Goal: Task Accomplishment & Management: Use online tool/utility

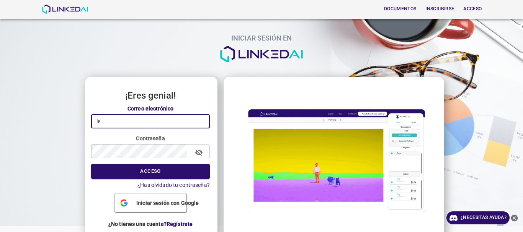
type input "l"
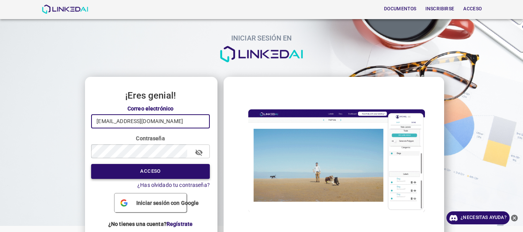
type input "[EMAIL_ADDRESS][DOMAIN_NAME]"
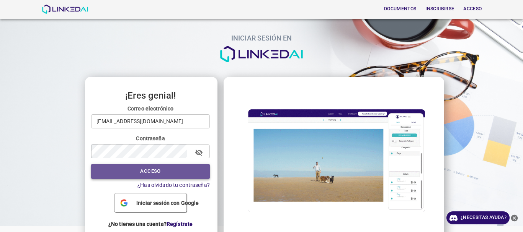
click at [160, 168] on button "Acceso" at bounding box center [150, 171] width 119 height 15
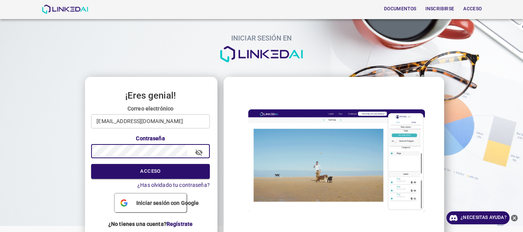
click at [91, 164] on button "Acceso" at bounding box center [150, 171] width 119 height 15
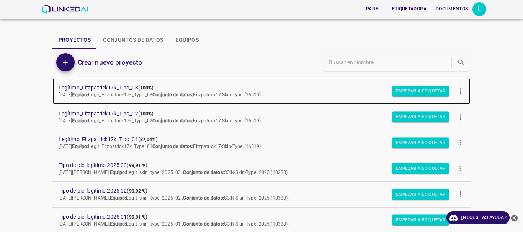
click at [119, 82] on link "Legítimo_Fitzpatrick17k_Tipo_03 ( 100% ) [DATE] Equipo: Legit_Fitzpatrick17k_Ty…" at bounding box center [261, 92] width 419 height 26
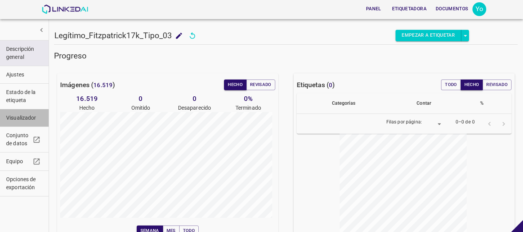
click at [24, 122] on span "Visualizador" at bounding box center [24, 118] width 36 height 8
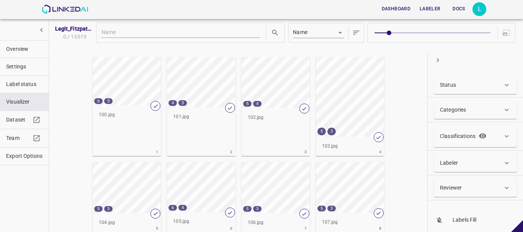
click at [463, 133] on p "Classifications" at bounding box center [458, 137] width 36 height 8
click at [460, 177] on body "Dashboard Labeler Docs L Legit_Fitzpatrick17k_Type_03 0 / 16519 Name key 6 5 10…" at bounding box center [261, 116] width 523 height 232
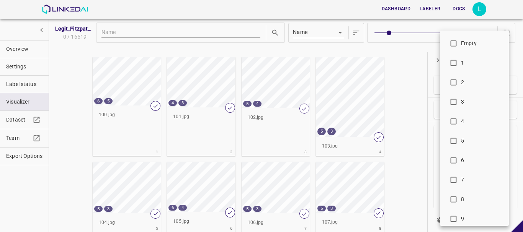
scroll to position [45, 0]
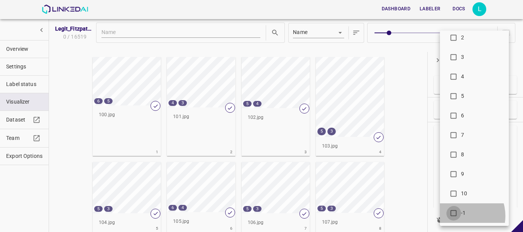
click at [458, 216] on input "checkbox" at bounding box center [453, 215] width 15 height 15
checkbox input "true"
type input "-1"
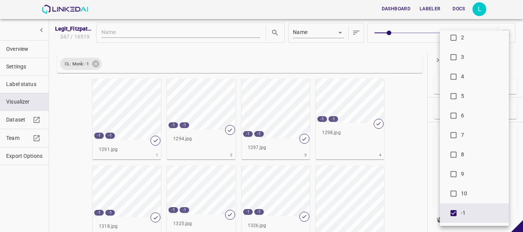
click at [409, 52] on div at bounding box center [261, 116] width 523 height 232
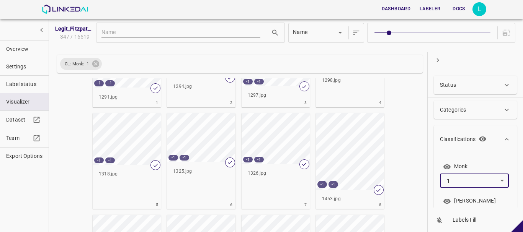
scroll to position [0, 0]
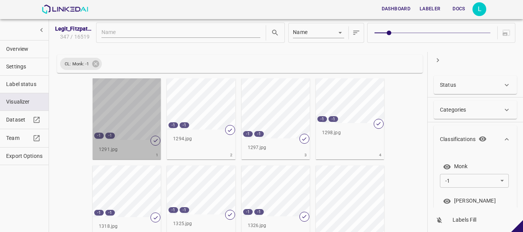
click at [138, 108] on div "-1 -1" at bounding box center [127, 110] width 68 height 62
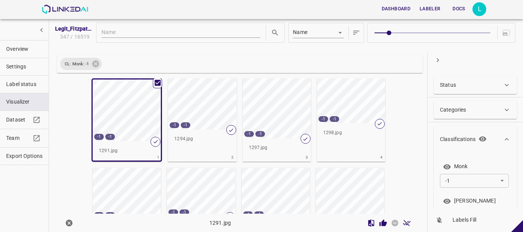
click at [192, 108] on div "-1 -1" at bounding box center [202, 104] width 68 height 51
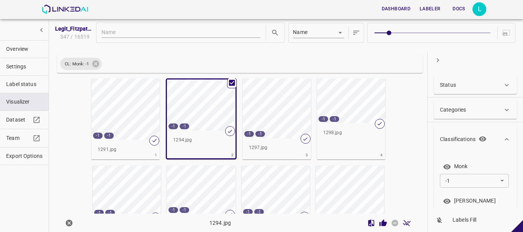
click at [260, 106] on div "-1 -1" at bounding box center [277, 109] width 68 height 60
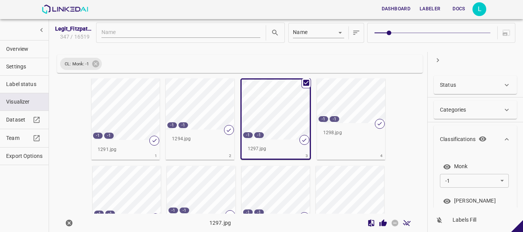
click at [337, 101] on div "-1 -1" at bounding box center [351, 101] width 68 height 45
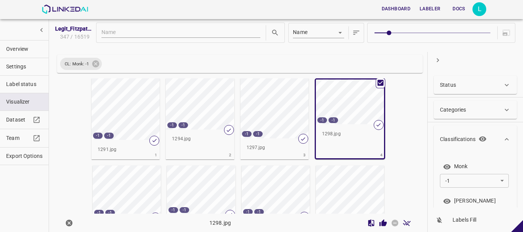
scroll to position [32, 0]
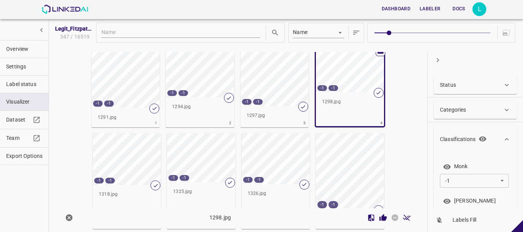
click at [133, 134] on div "-1 -1" at bounding box center [127, 160] width 68 height 52
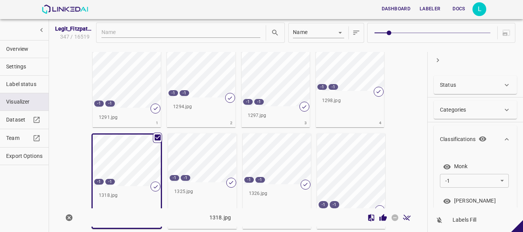
click at [204, 134] on div "-1 -1" at bounding box center [202, 158] width 68 height 49
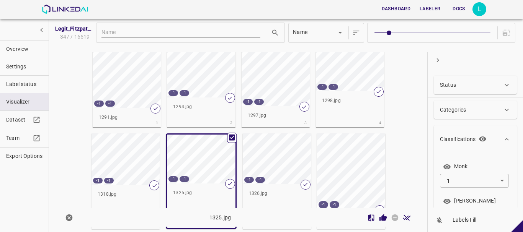
scroll to position [38, 0]
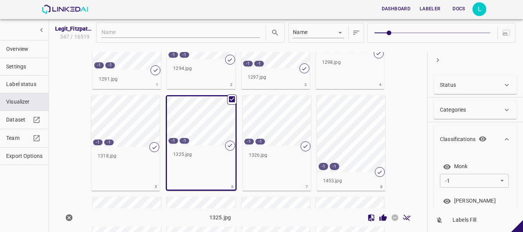
click at [286, 121] on div "-1 -1" at bounding box center [277, 120] width 68 height 51
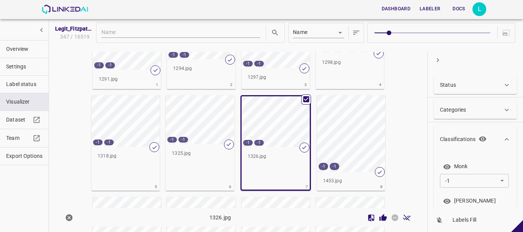
click at [286, 121] on div "-1 -1" at bounding box center [276, 122] width 68 height 51
click at [344, 126] on div "-1 -1" at bounding box center [351, 133] width 68 height 77
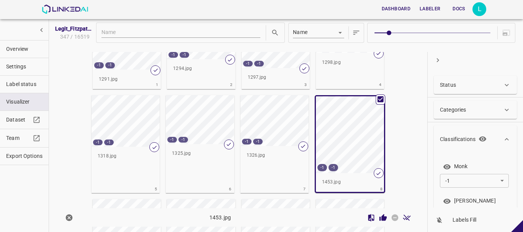
scroll to position [153, 0]
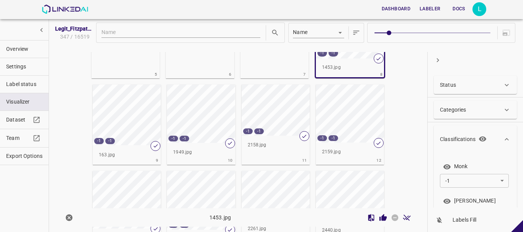
click at [142, 113] on div "-1 -1" at bounding box center [127, 115] width 68 height 61
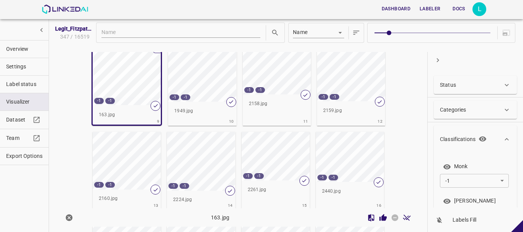
scroll to position [268, 0]
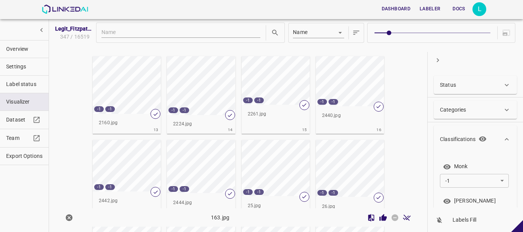
click at [266, 85] on div "-1 -1" at bounding box center [276, 80] width 68 height 49
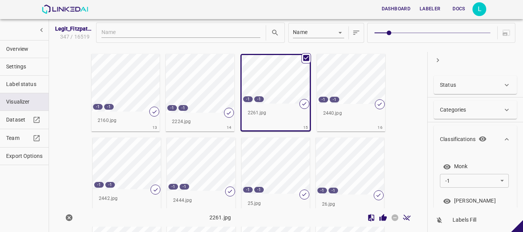
click at [343, 79] on div "-1 -1" at bounding box center [351, 79] width 68 height 50
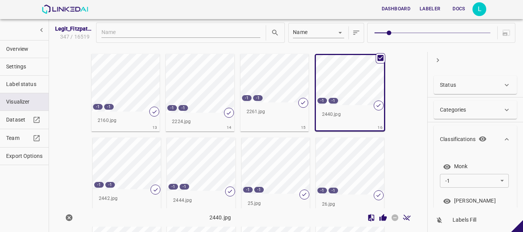
scroll to position [267, 0]
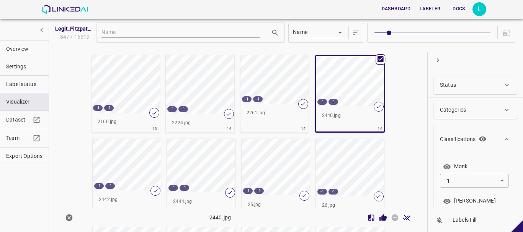
click at [142, 157] on div "-1 -1" at bounding box center [127, 165] width 68 height 52
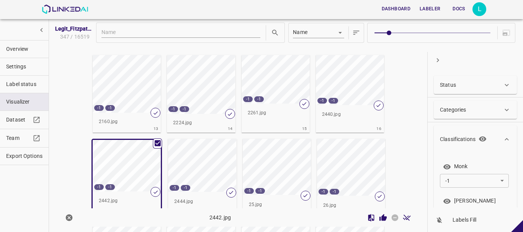
click at [209, 156] on div "-1 -1" at bounding box center [202, 165] width 68 height 53
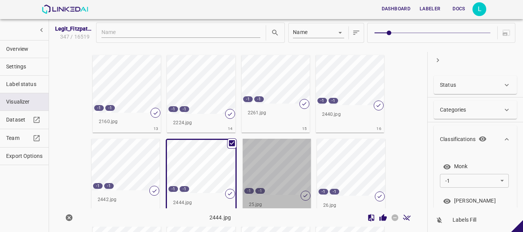
click at [258, 161] on div "-1 -1" at bounding box center [277, 167] width 68 height 56
click at [259, 161] on div "-1 -1" at bounding box center [277, 167] width 68 height 56
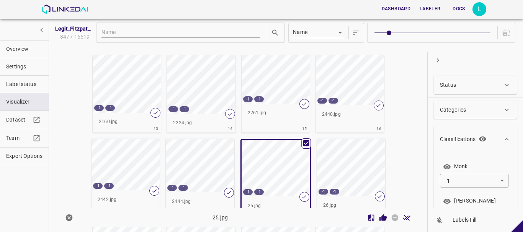
click at [261, 169] on div "-1 -1" at bounding box center [276, 168] width 68 height 56
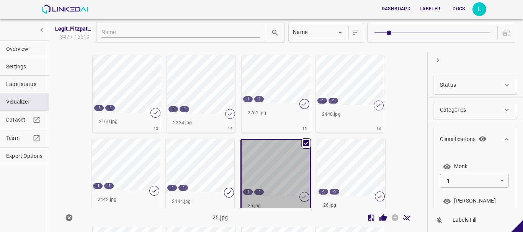
click at [261, 169] on div "-1 -1" at bounding box center [276, 168] width 68 height 56
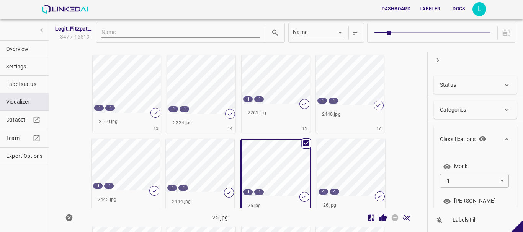
click at [342, 99] on div "-1 -1" at bounding box center [350, 80] width 68 height 50
click at [342, 139] on div "-1 -1" at bounding box center [351, 167] width 68 height 57
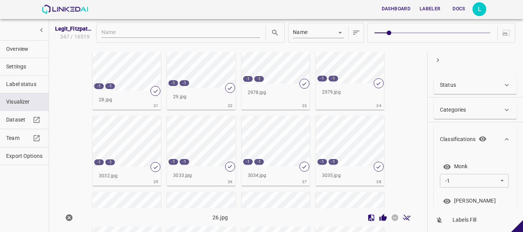
scroll to position [497, 0]
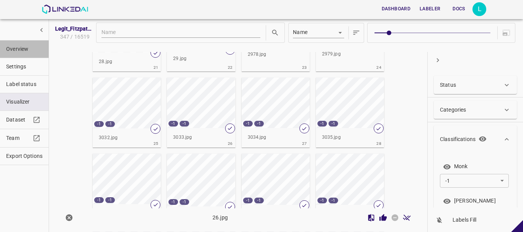
click at [20, 47] on span "Overview" at bounding box center [24, 49] width 36 height 8
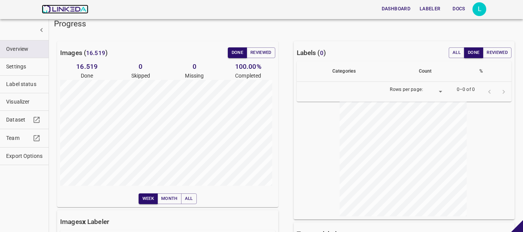
scroll to position [77, 0]
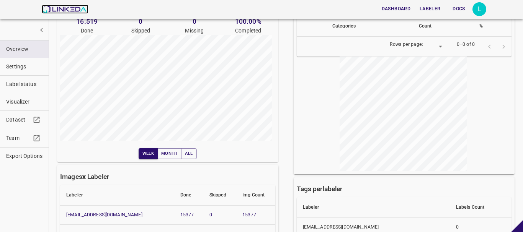
click at [67, 13] on img at bounding box center [65, 9] width 46 height 9
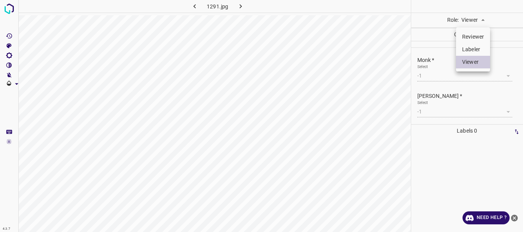
click at [476, 21] on body "4.3.7 1291.jpg Role: Viewer viewer Categories Monk * Select -1 -1 [PERSON_NAME]…" at bounding box center [261, 116] width 523 height 232
click at [475, 49] on li "Labeler" at bounding box center [473, 49] width 34 height 13
type input "labeler"
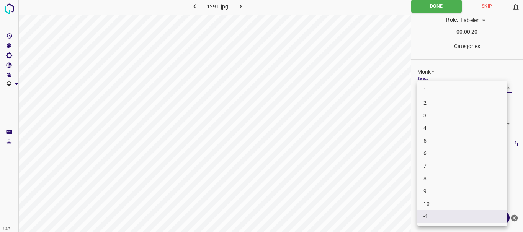
click at [452, 86] on body "4.3.7 1291.jpg Done Skip 0 Role: Labeler labeler 00 : 00 : 20 Categories Monk *…" at bounding box center [261, 116] width 523 height 232
click at [442, 153] on li "6" at bounding box center [462, 153] width 90 height 13
type input "6"
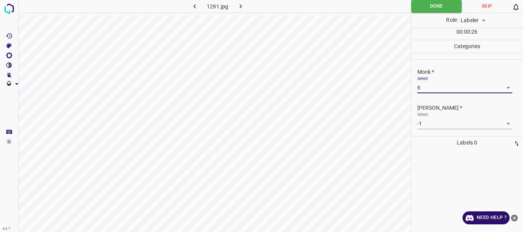
click at [438, 126] on body "4.3.7 1291.jpg Done Skip 0 Role: Labeler labeler 00 : 00 : 26 Categories Monk *…" at bounding box center [261, 116] width 523 height 232
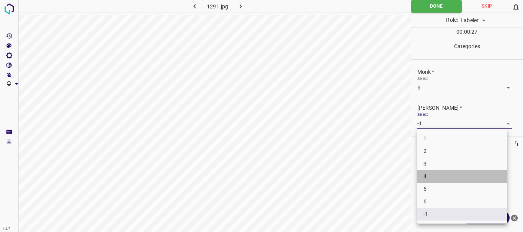
click at [450, 177] on li "4" at bounding box center [462, 176] width 90 height 13
type input "4"
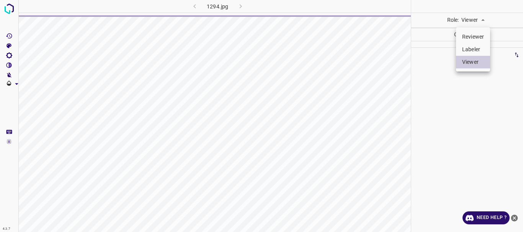
click at [471, 47] on li "Labeler" at bounding box center [473, 49] width 34 height 13
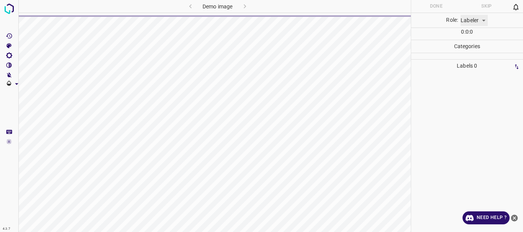
type input "labeler"
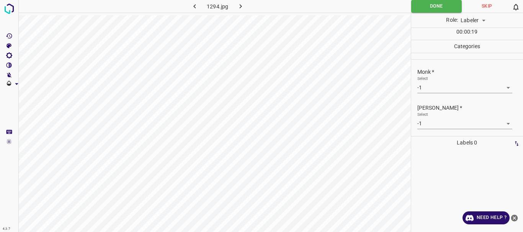
click at [433, 87] on body "4.3.7 1294.jpg Done Skip 0 Role: Labeler labeler 00 : 00 : 19 Categories Monk *…" at bounding box center [261, 116] width 523 height 232
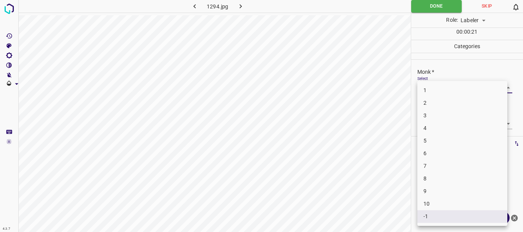
click at [433, 179] on li "8" at bounding box center [462, 179] width 90 height 13
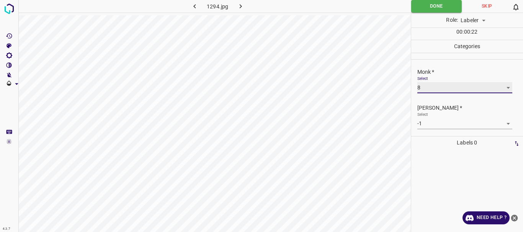
type input "8"
click at [423, 126] on body "4.3.7 1294.jpg Done Skip 0 Role: Labeler labeler 00 : 00 : 29 Categories Monk *…" at bounding box center [261, 116] width 523 height 232
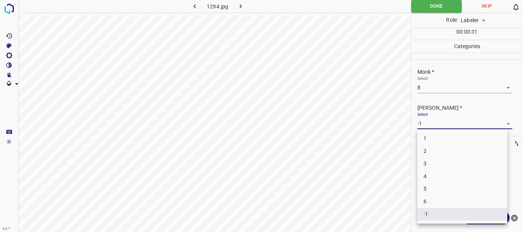
click at [438, 203] on li "6" at bounding box center [462, 202] width 90 height 13
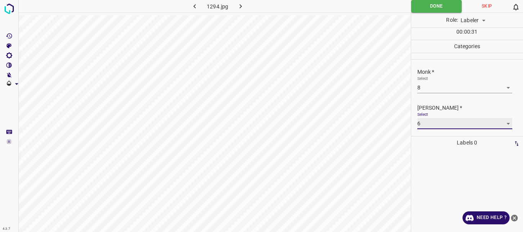
type input "6"
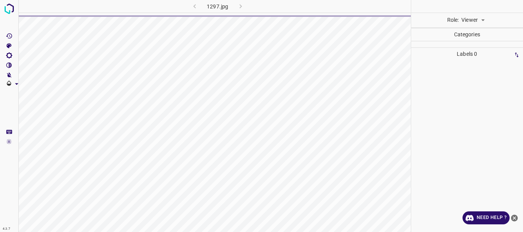
click at [470, 20] on body "4.3.7 1297.jpg Role: Viewer viewer Categories Labels 0 Categories 1 Monk 2 Fitz…" at bounding box center [261, 116] width 523 height 232
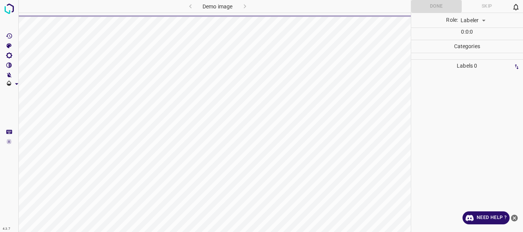
type input "labeler"
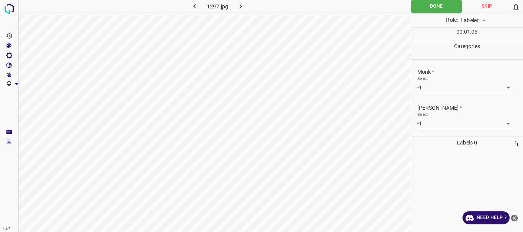
click at [442, 86] on body "4.3.7 1297.jpg Done Skip 0 Role: Labeler labeler 00 : 01 : 05 Categories Monk *…" at bounding box center [261, 116] width 523 height 232
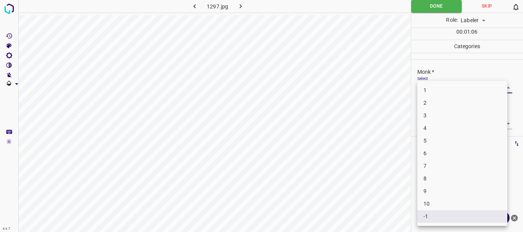
click at [435, 152] on li "6" at bounding box center [462, 153] width 90 height 13
type input "6"
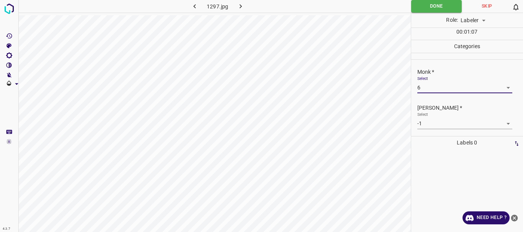
click at [433, 128] on li "6" at bounding box center [462, 127] width 67 height 7
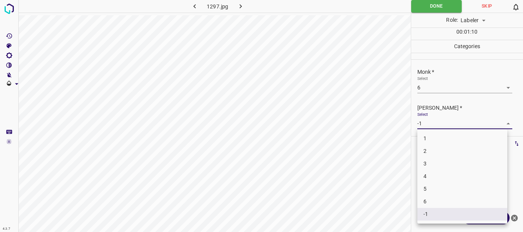
click at [433, 121] on body "4.3.7 1297.jpg Done Skip 0 Role: Labeler labeler 00 : 01 : 10 Categories Monk *…" at bounding box center [261, 116] width 523 height 232
click at [429, 187] on li "5" at bounding box center [462, 189] width 90 height 13
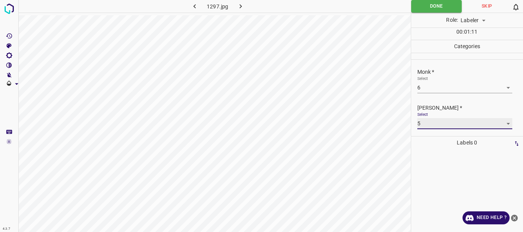
type input "5"
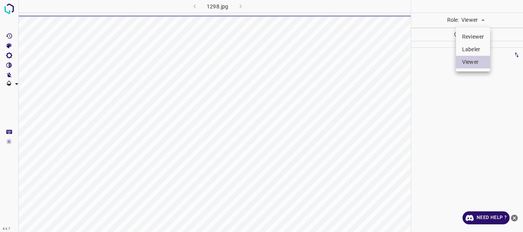
click at [470, 18] on body "4.3.7 1298.jpg Role: Viewer viewer Categories Labels 0 Categories 1 Monk 2 [PER…" at bounding box center [261, 116] width 523 height 232
click at [468, 45] on li "Labeler" at bounding box center [473, 49] width 34 height 13
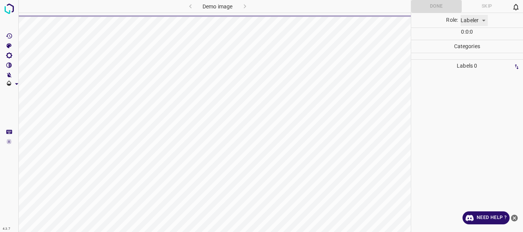
type input "labeler"
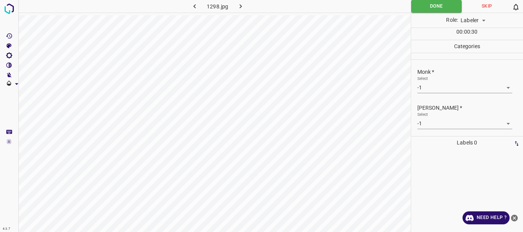
click at [436, 87] on body "4.3.7 1298.jpg Done Skip 0 Role: Labeler labeler 00 : 00 : 30 Categories Monk *…" at bounding box center [261, 116] width 523 height 232
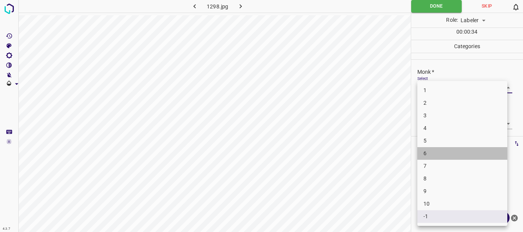
click at [424, 151] on li "6" at bounding box center [462, 153] width 90 height 13
type input "6"
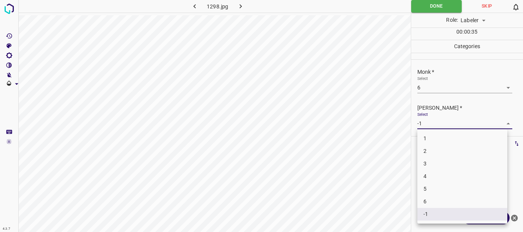
click at [426, 130] on body "4.3.7 1298.jpg Done Skip 0 Role: Labeler labeler 00 : 00 : 35 Categories Monk *…" at bounding box center [261, 116] width 523 height 232
click at [428, 178] on li "4" at bounding box center [462, 176] width 90 height 13
type input "4"
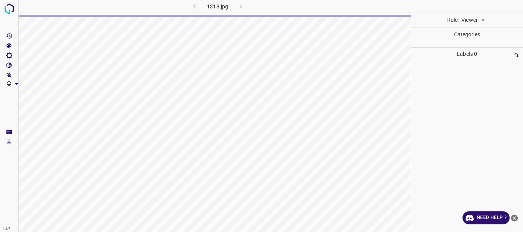
click at [474, 23] on body "4.3.7 1318.jpg Role: Viewer viewer Categories Labels 0 Categories 1 Monk 2 [PER…" at bounding box center [261, 116] width 523 height 232
click at [476, 44] on li "Labeler" at bounding box center [473, 49] width 34 height 13
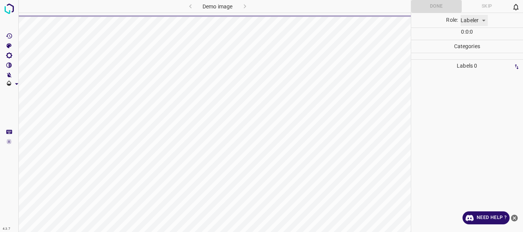
type input "labeler"
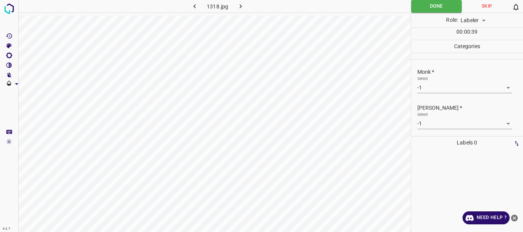
click at [436, 88] on body "4.3.7 1318.jpg Done Skip 0 Role: Labeler labeler 00 : 00 : 39 Categories Monk *…" at bounding box center [261, 116] width 523 height 232
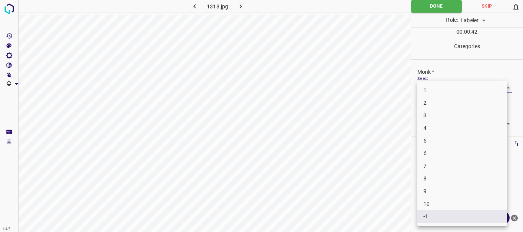
click at [430, 153] on li "6" at bounding box center [462, 153] width 90 height 13
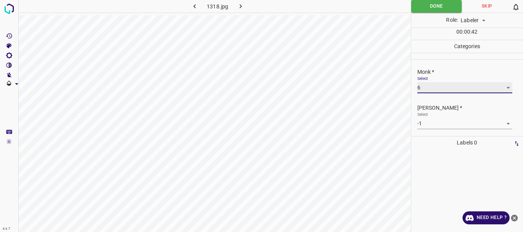
type input "6"
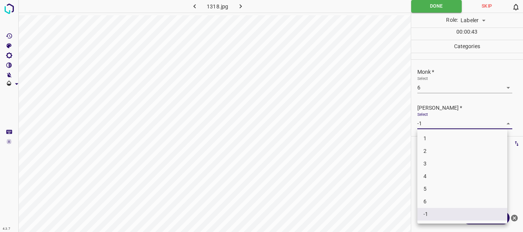
click at [439, 126] on body "4.3.7 1318.jpg Done Skip 0 Role: Labeler labeler 00 : 00 : 43 Categories Monk *…" at bounding box center [261, 116] width 523 height 232
drag, startPoint x: 428, startPoint y: 172, endPoint x: 440, endPoint y: 160, distance: 17.6
click at [428, 173] on li "4" at bounding box center [462, 176] width 90 height 13
type input "4"
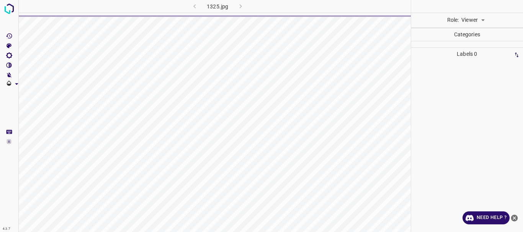
click at [474, 24] on body "4.3.7 1325.jpg Role: Viewer viewer Categories Labels 0 Categories 1 Monk 2 [PER…" at bounding box center [261, 116] width 523 height 232
click at [478, 47] on li "Labeler" at bounding box center [473, 49] width 34 height 13
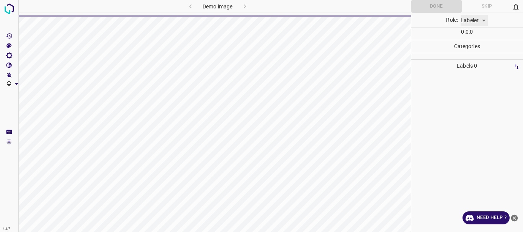
type input "labeler"
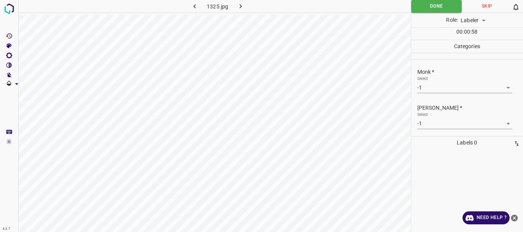
click at [442, 88] on body "4.3.7 1325.jpg Done Skip 0 Role: Labeler labeler 00 : 00 : 58 Categories Monk *…" at bounding box center [261, 116] width 523 height 232
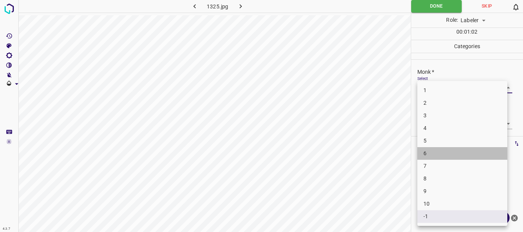
click at [431, 157] on li "6" at bounding box center [462, 153] width 90 height 13
type input "6"
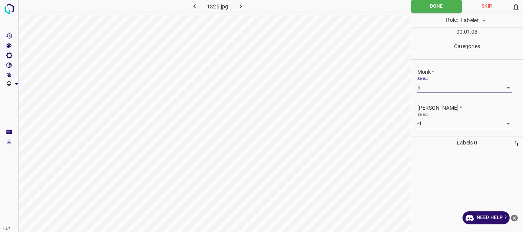
click at [436, 121] on body "4.3.7 1325.jpg Done Skip 0 Role: Labeler labeler 00 : 01 : 03 Categories Monk *…" at bounding box center [261, 116] width 523 height 232
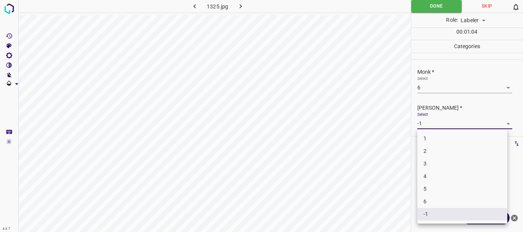
click at [440, 175] on li "4" at bounding box center [462, 176] width 90 height 13
type input "4"
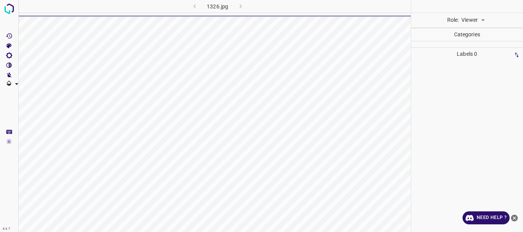
click at [471, 20] on body "4.3.7 1326.jpg Role: Viewer viewer Categories Labels 0 Categories 1 Monk 2 [PER…" at bounding box center [261, 116] width 523 height 232
click at [468, 47] on li "Labeler" at bounding box center [473, 49] width 34 height 13
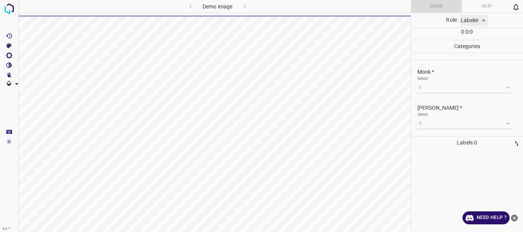
type input "labeler"
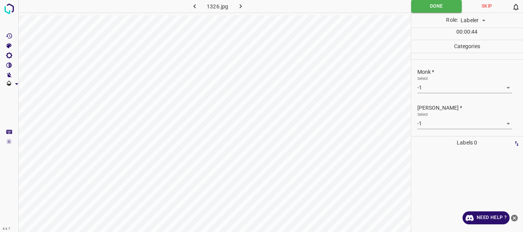
click at [441, 85] on body "4.3.7 1326.jpg Done Skip 0 Role: Labeler labeler 00 : 00 : 44 Categories Monk *…" at bounding box center [261, 116] width 523 height 232
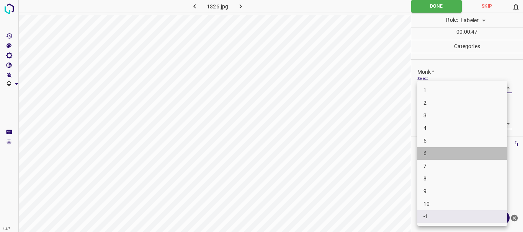
drag, startPoint x: 433, startPoint y: 155, endPoint x: 434, endPoint y: 146, distance: 9.6
click at [435, 153] on li "6" at bounding box center [462, 153] width 90 height 13
type input "6"
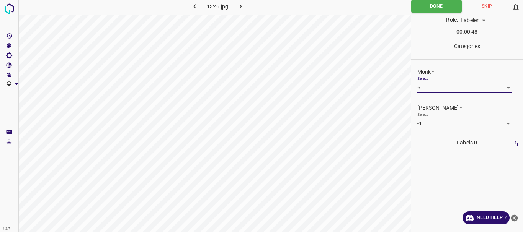
click at [436, 129] on body "4.3.7 1326.jpg Done Skip 0 Role: Labeler labeler 00 : 00 : 48 Categories Monk *…" at bounding box center [261, 116] width 523 height 232
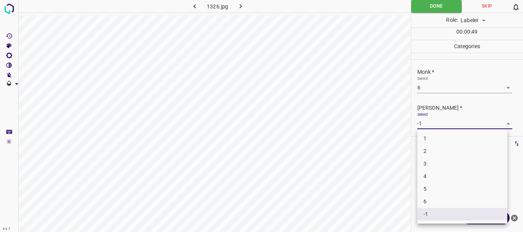
click at [429, 178] on li "4" at bounding box center [462, 176] width 90 height 13
type input "4"
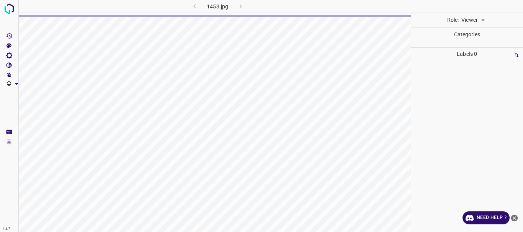
click at [476, 21] on body "4.3.7 1453.jpg Role: Viewer viewer Categories Labels 0 Categories 1 Monk 2 [PER…" at bounding box center [261, 116] width 523 height 232
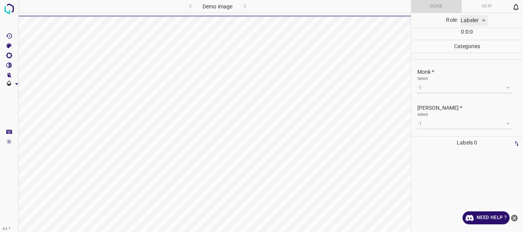
type input "labeler"
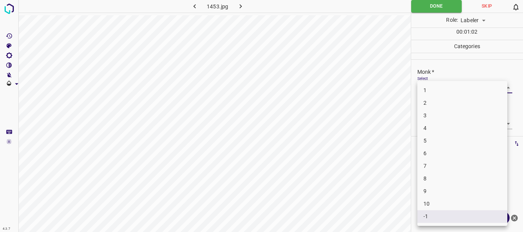
click at [439, 86] on body "4.3.7 1453.jpg Done Skip 0 Role: Labeler labeler 00 : 01 : 02 Categories Monk *…" at bounding box center [261, 116] width 523 height 232
click at [432, 142] on li "5" at bounding box center [462, 141] width 90 height 13
type input "5"
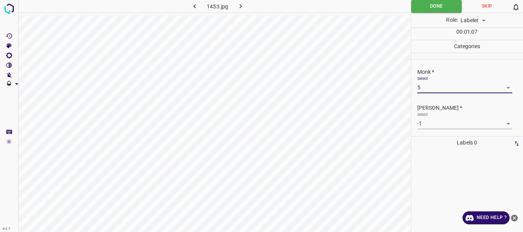
click at [427, 126] on body "4.3.7 1453.jpg Done Skip 0 Role: Labeler labeler 00 : 01 : 07 Categories Monk *…" at bounding box center [261, 116] width 523 height 232
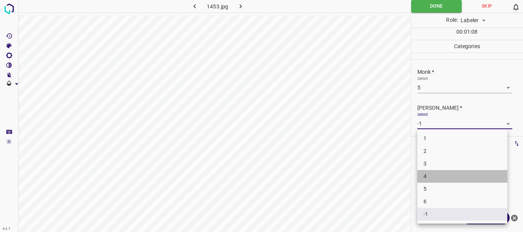
click at [427, 173] on li "4" at bounding box center [462, 176] width 90 height 13
type input "4"
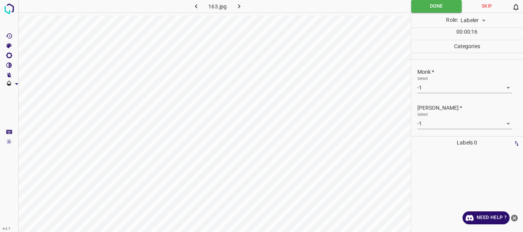
click at [432, 89] on body "4.3.7 163.jpg Done Skip 0 Role: Labeler labeler 00 : 00 : 16 Categories Monk * …" at bounding box center [261, 116] width 523 height 232
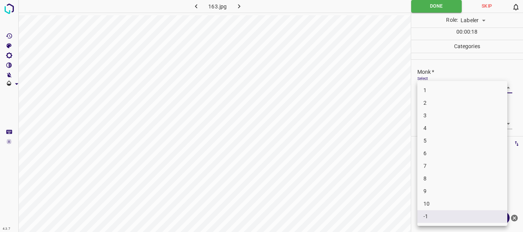
drag, startPoint x: 435, startPoint y: 144, endPoint x: 427, endPoint y: 115, distance: 30.2
click li "5"
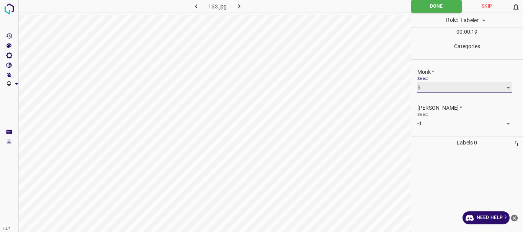
type input "5"
click p "Labels 0"
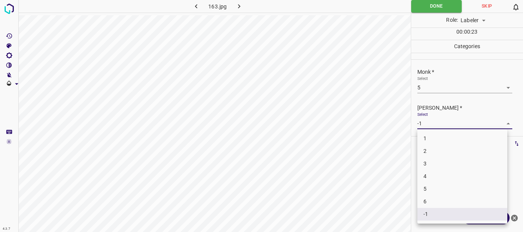
click body "4.3.7 163.jpg Done Skip 0 Role: Labeler labeler 00 : 00 : 23 Categories Monk * …"
click li "3"
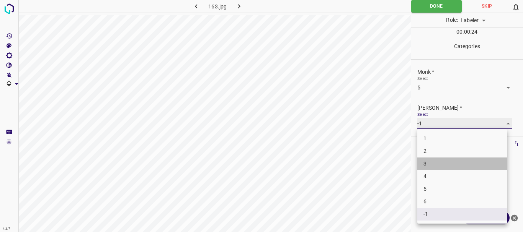
type input "3"
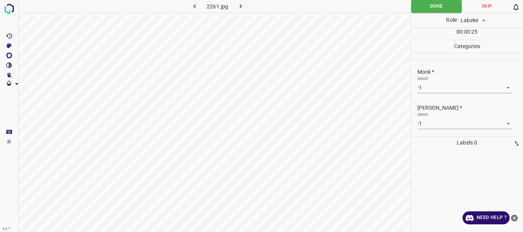
click at [427, 85] on body "4.3.7 2261.jpg Done Skip 0 Role: Labeler labeler 00 : 00 : 25 Categories Monk *…" at bounding box center [261, 116] width 523 height 232
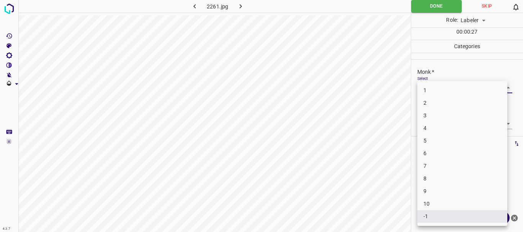
click at [434, 139] on li "5" at bounding box center [462, 141] width 90 height 13
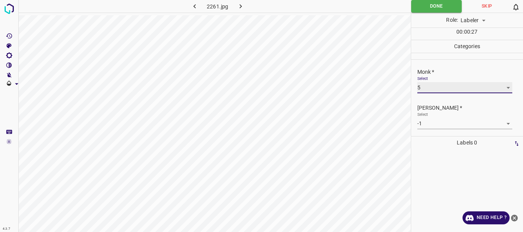
type input "5"
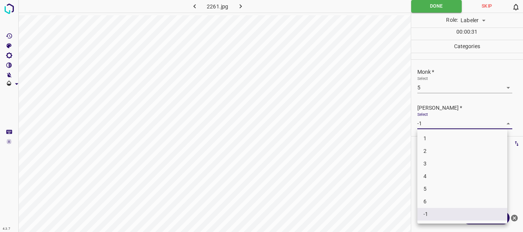
click at [437, 126] on body "4.3.7 2261.jpg Done Skip 0 Role: Labeler labeler 00 : 00 : 31 Categories Monk *…" at bounding box center [261, 116] width 523 height 232
click at [441, 166] on li "3" at bounding box center [462, 164] width 90 height 13
type input "3"
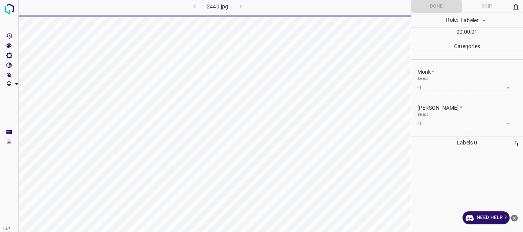
click at [430, 84] on div "-1" at bounding box center [464, 87] width 95 height 11
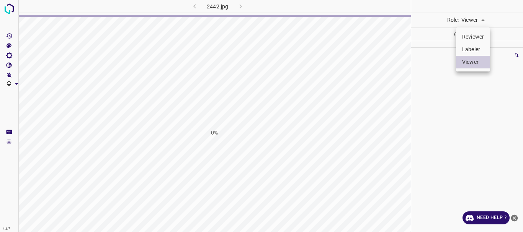
click at [475, 46] on li "Labeler" at bounding box center [473, 49] width 34 height 13
type input "labeler"
click at [474, 22] on body "4.3.7 2444.jpg 0% Role: Viewer viewer Categories Labels 0 Categories 1 Monk 2 […" at bounding box center [261, 116] width 523 height 232
click at [476, 47] on li "Labeler" at bounding box center [473, 49] width 34 height 13
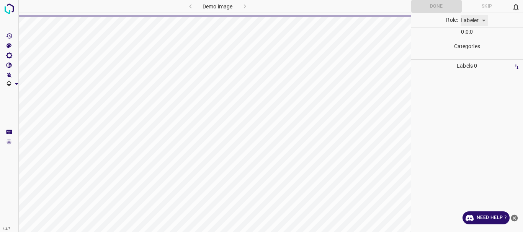
type input "labeler"
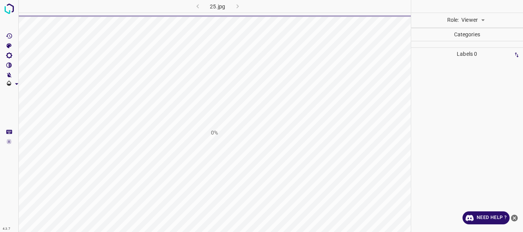
click at [476, 21] on body "4.3.7 25.jpg 0% Role: Viewer viewer Categories Labels 0 Categories 1 Monk 2 [PE…" at bounding box center [261, 116] width 523 height 232
type input "labeler"
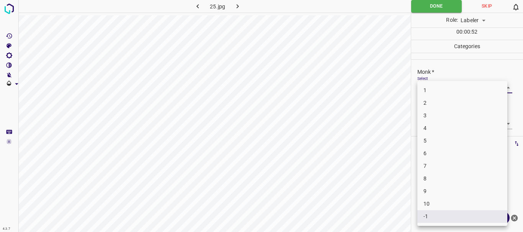
click at [440, 87] on body "4.3.7 25.jpg Done Skip 0 Role: Labeler labeler 00 : 00 : 52 Categories Monk * S…" at bounding box center [261, 116] width 523 height 232
click at [432, 119] on li "3" at bounding box center [462, 116] width 90 height 13
type input "3"
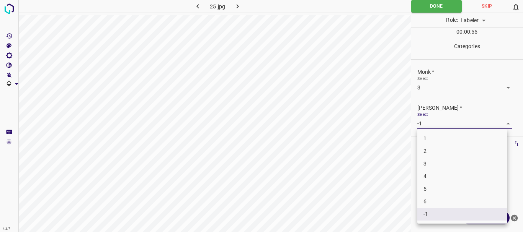
click at [436, 121] on body "4.3.7 25.jpg Done Skip 0 Role: Labeler labeler 00 : 00 : 55 Categories Monk * S…" at bounding box center [261, 116] width 523 height 232
click at [434, 151] on li "2" at bounding box center [462, 151] width 90 height 13
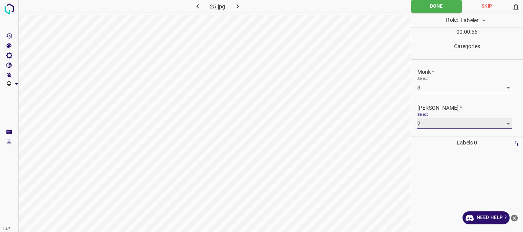
type input "2"
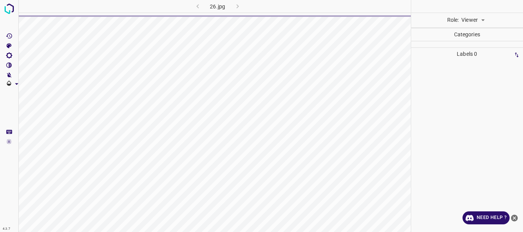
click at [475, 20] on body "4.3.7 26.jpg Role: Viewer viewer Categories Labels 0 Categories 1 Monk 2 [PERSO…" at bounding box center [261, 116] width 523 height 232
click at [472, 46] on li "Labeler" at bounding box center [473, 49] width 34 height 13
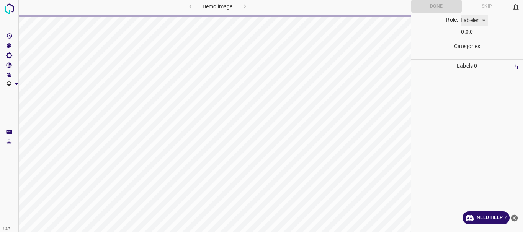
type input "labeler"
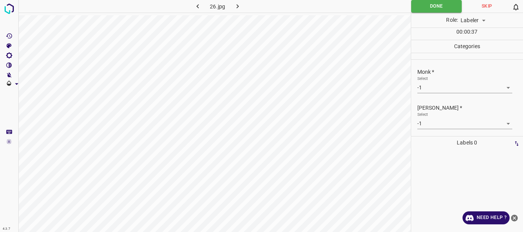
click at [424, 89] on body "4.3.7 26.jpg Done Skip 0 Role: Labeler labeler 00 : 00 : 37 Categories Monk * S…" at bounding box center [261, 116] width 523 height 232
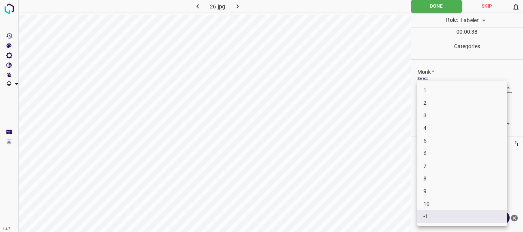
click at [426, 117] on li "3" at bounding box center [462, 116] width 90 height 13
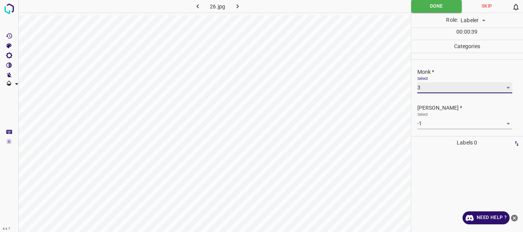
type input "3"
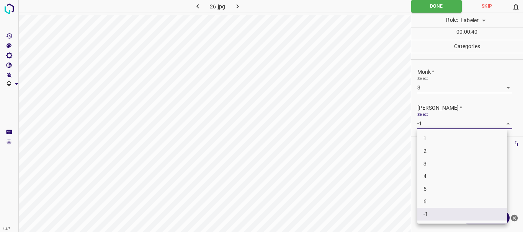
click at [431, 123] on body "4.3.7 26.jpg Done Skip 0 Role: Labeler labeler 00 : 00 : 40 Categories Monk * S…" at bounding box center [261, 116] width 523 height 232
click at [425, 162] on li "3" at bounding box center [462, 164] width 90 height 13
type input "3"
